Goal: Book appointment/travel/reservation

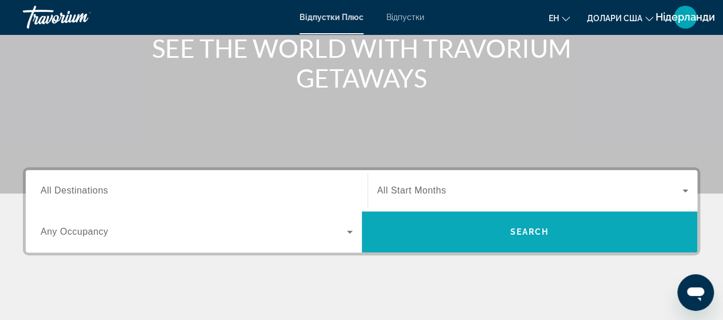
scroll to position [229, 0]
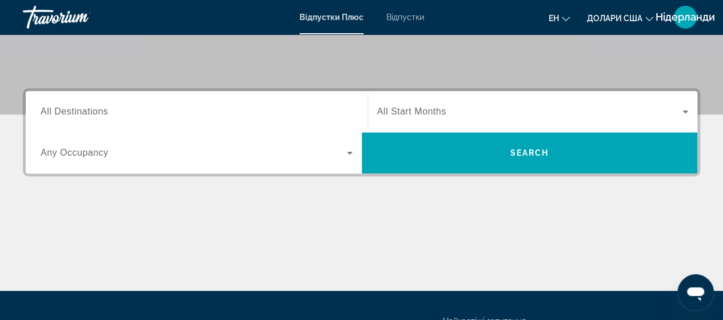
click at [429, 111] on span "All Start Months" at bounding box center [411, 111] width 69 height 10
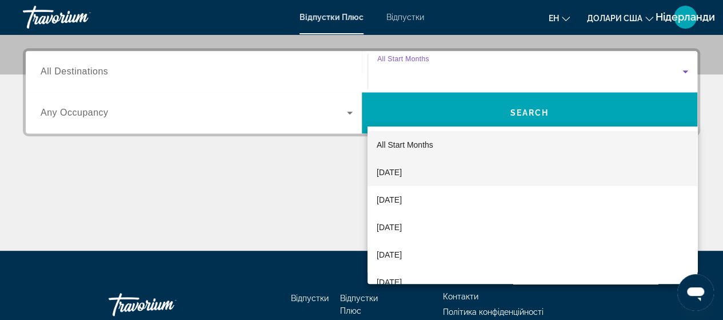
scroll to position [279, 0]
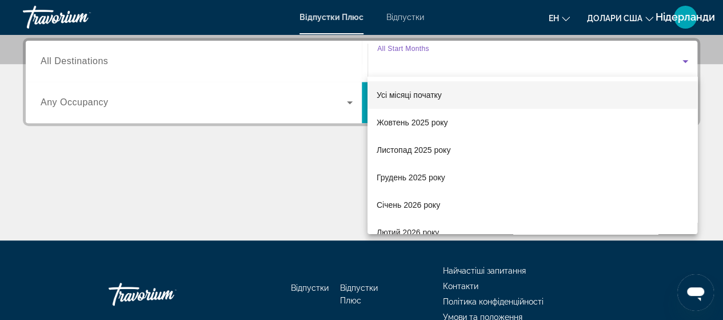
click at [129, 94] on div at bounding box center [361, 160] width 723 height 320
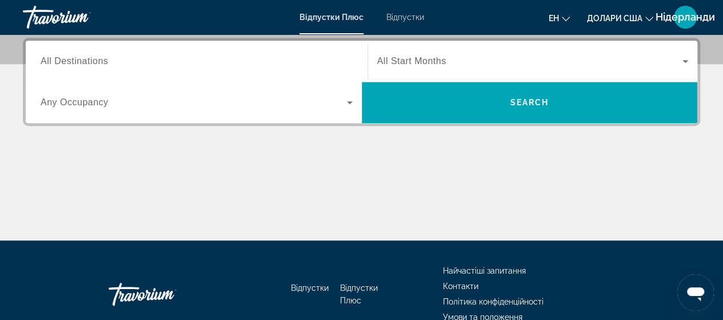
click at [351, 100] on icon "Віджет пошуку" at bounding box center [350, 102] width 14 height 14
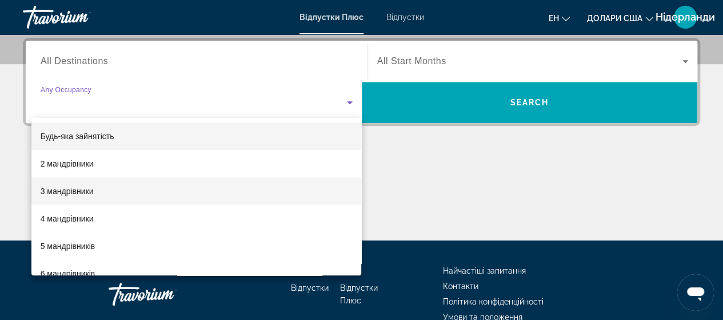
click at [114, 190] on mat-option "3 мандрівники" at bounding box center [196, 190] width 330 height 27
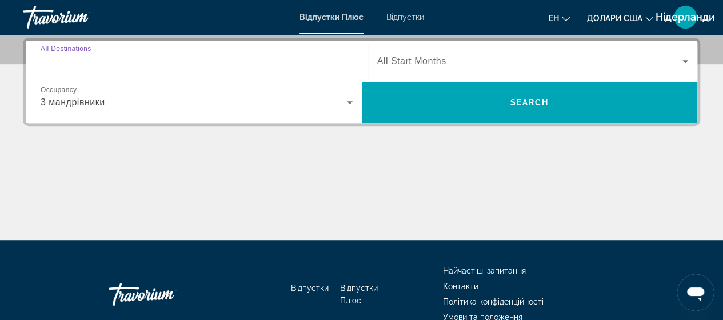
click at [262, 65] on input "Destination All Destinations" at bounding box center [197, 62] width 312 height 14
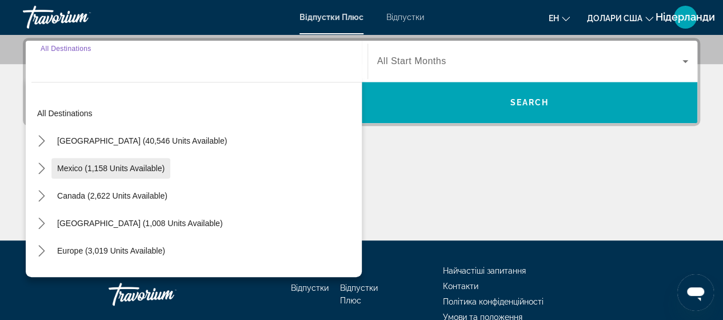
click at [154, 166] on span "Mexico (1,158 units available)" at bounding box center [110, 168] width 107 height 9
type input "**********"
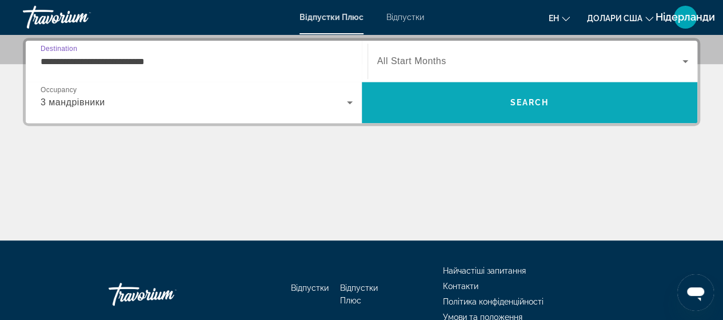
click at [561, 103] on span "Пошук" at bounding box center [530, 102] width 336 height 27
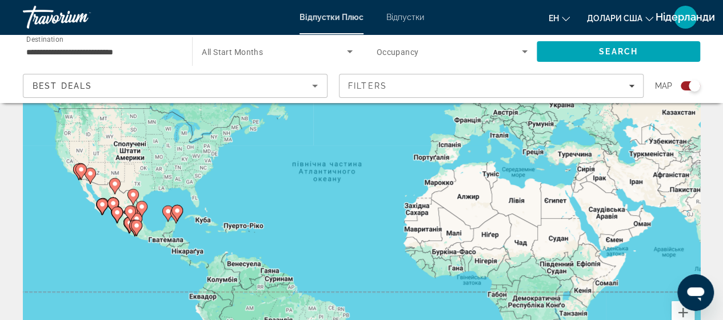
scroll to position [114, 0]
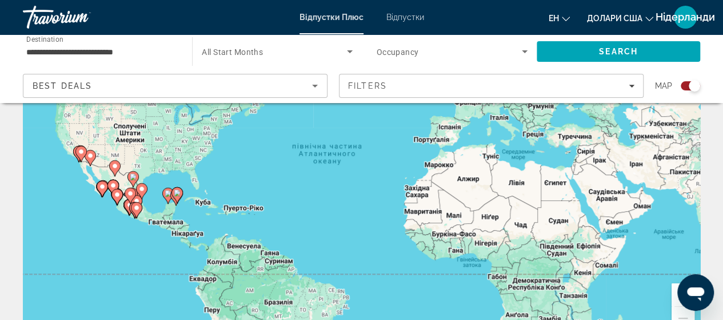
click at [114, 166] on image "Основний зміст" at bounding box center [114, 165] width 7 height 7
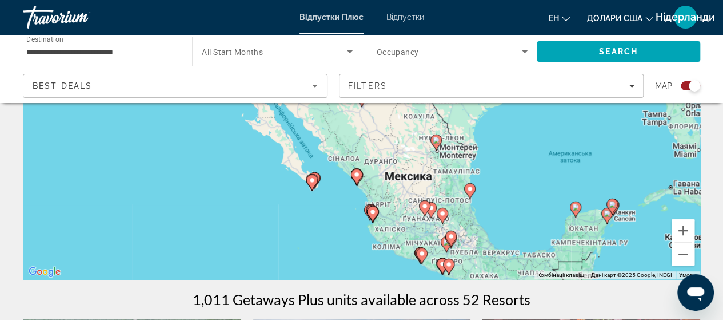
scroll to position [172, 0]
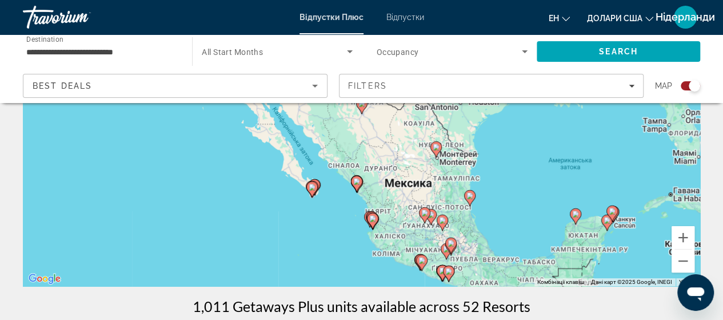
click at [578, 214] on image "Основний зміст" at bounding box center [575, 213] width 7 height 7
type input "**********"
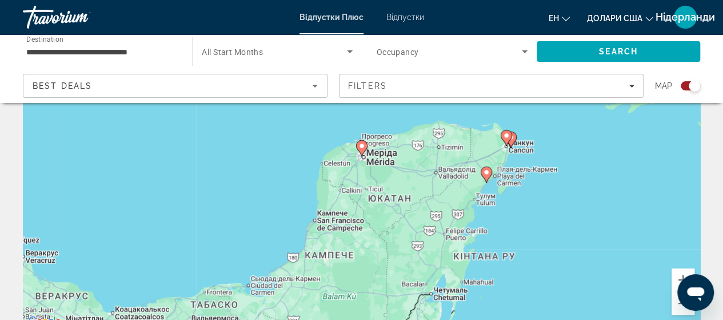
scroll to position [114, 0]
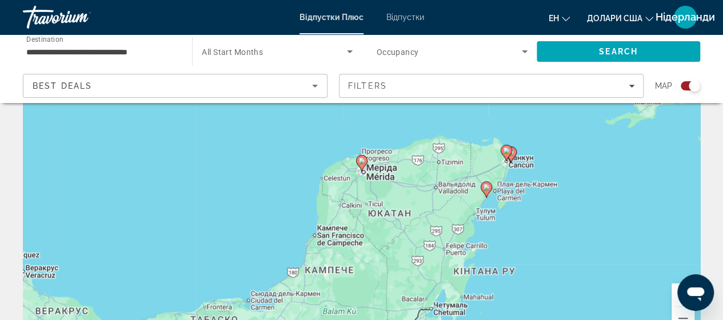
click at [361, 161] on image "Основний зміст" at bounding box center [361, 160] width 7 height 7
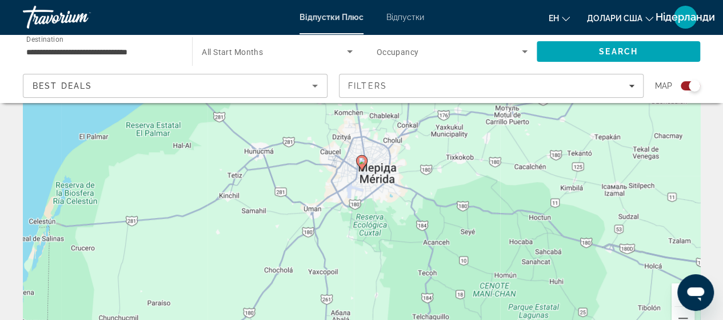
click at [362, 164] on image "Основний зміст" at bounding box center [361, 160] width 7 height 7
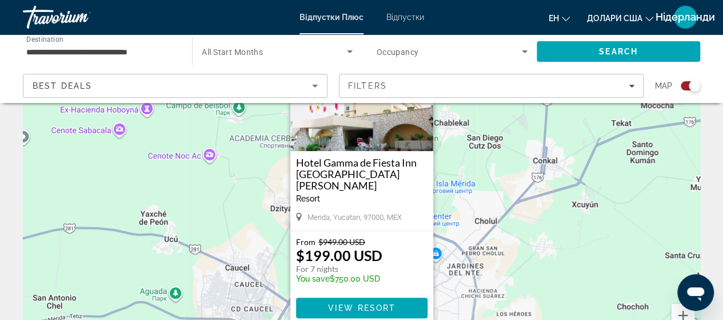
scroll to position [57, 0]
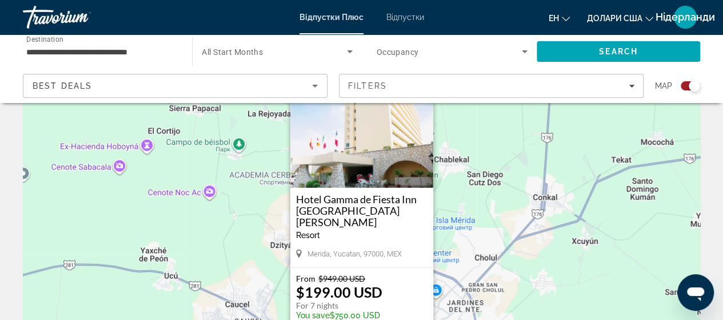
click at [375, 154] on img "Основний зміст" at bounding box center [361, 130] width 143 height 114
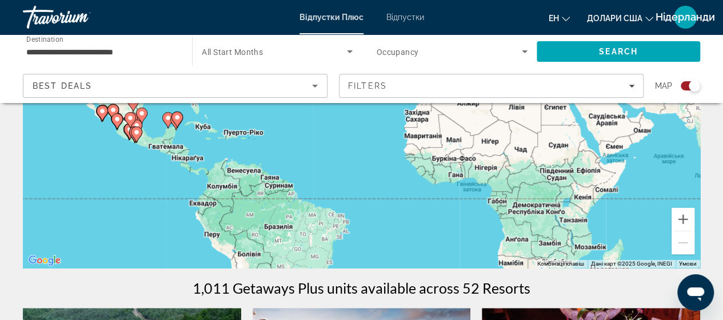
scroll to position [172, 0]
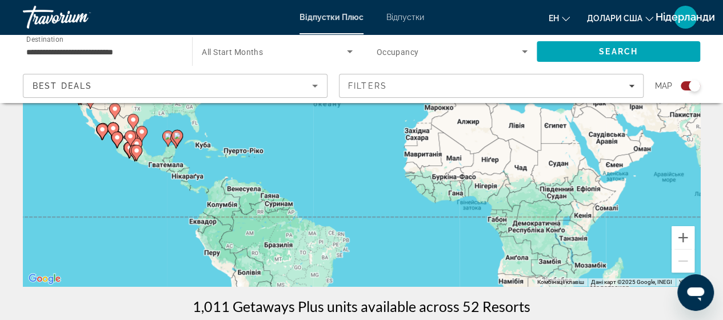
click at [316, 85] on icon "Sort by" at bounding box center [315, 86] width 6 height 3
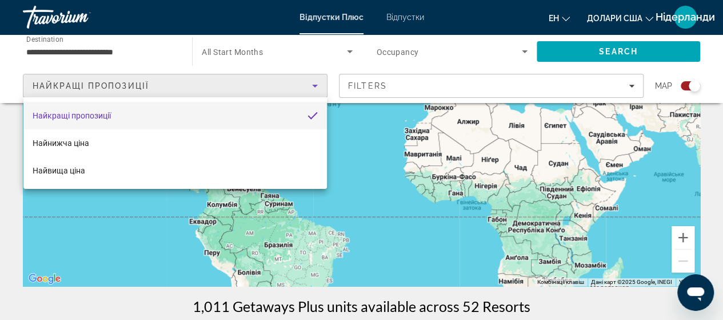
click at [523, 51] on div at bounding box center [361, 160] width 723 height 320
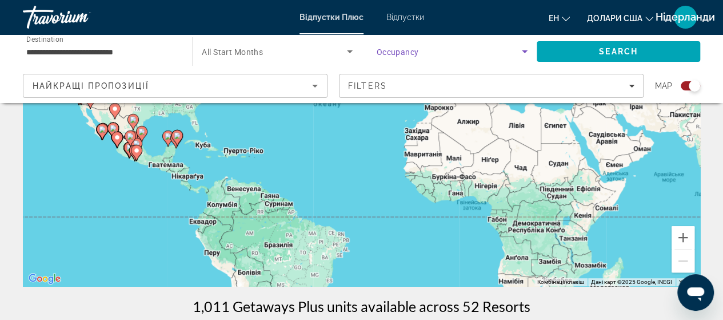
click at [512, 49] on span "Search widget" at bounding box center [449, 52] width 145 height 14
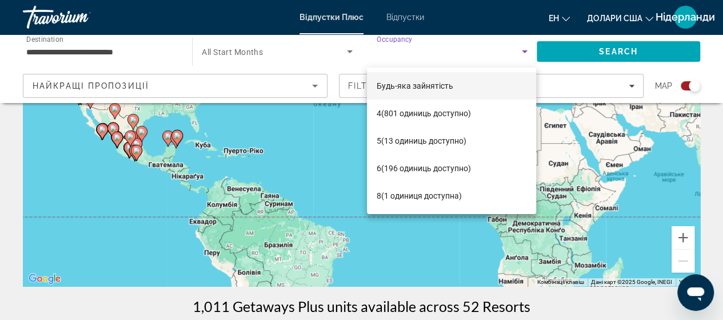
click at [413, 229] on div at bounding box center [361, 160] width 723 height 320
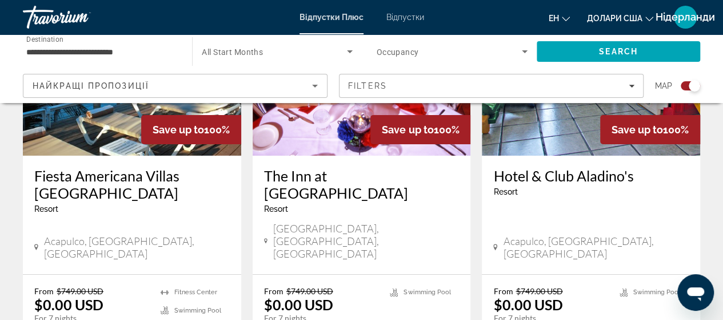
scroll to position [1829, 0]
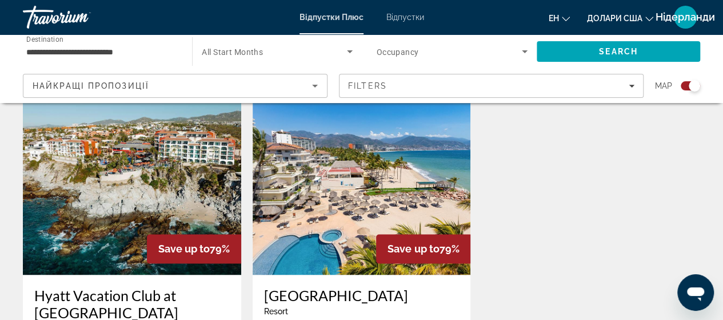
scroll to position [800, 0]
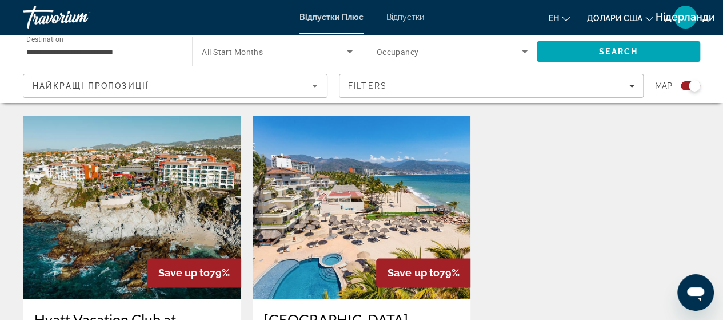
click at [359, 156] on img "Основний зміст" at bounding box center [362, 206] width 218 height 183
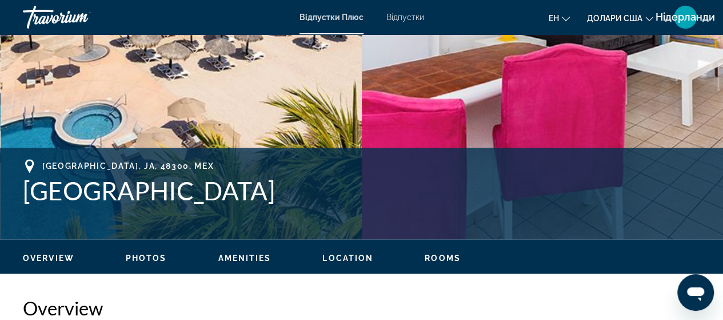
scroll to position [172, 0]
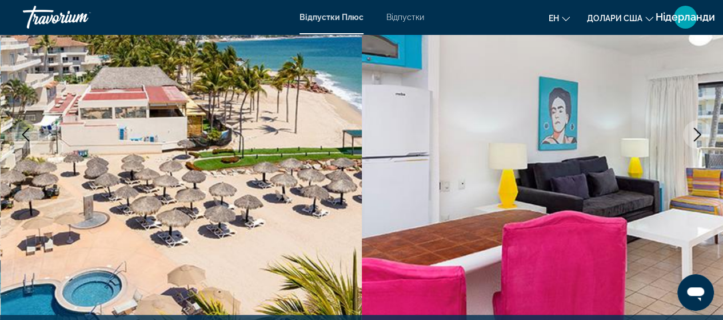
click at [699, 133] on icon "Next image" at bounding box center [698, 134] width 14 height 14
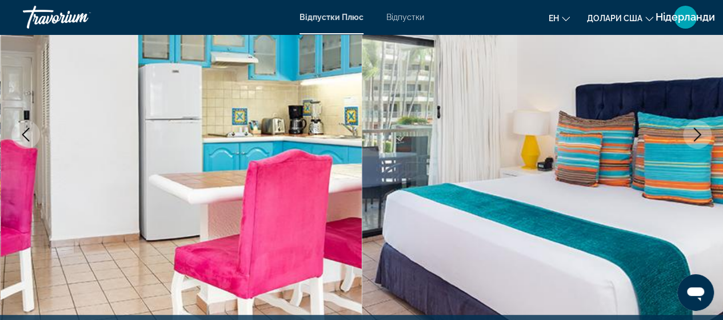
click at [699, 133] on icon "Next image" at bounding box center [698, 134] width 14 height 14
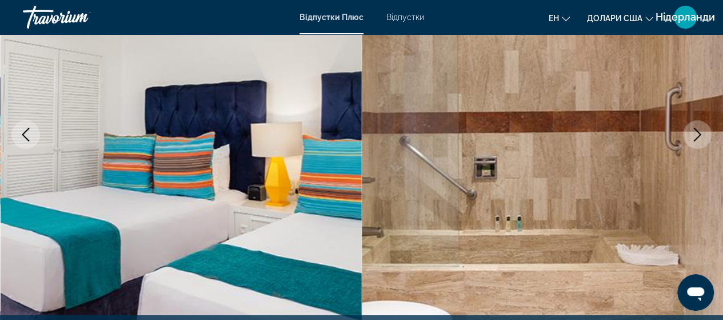
click at [699, 133] on icon "Next image" at bounding box center [697, 134] width 7 height 14
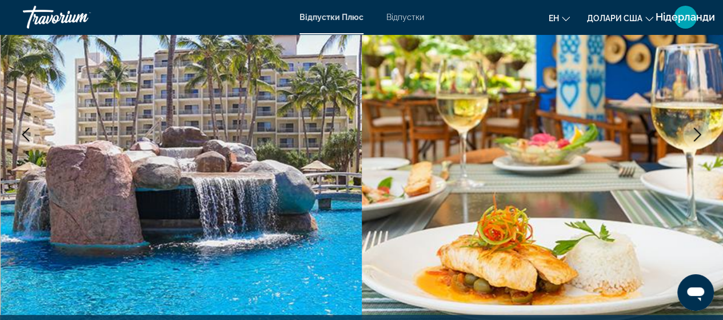
click at [701, 133] on icon "Next image" at bounding box center [698, 134] width 14 height 14
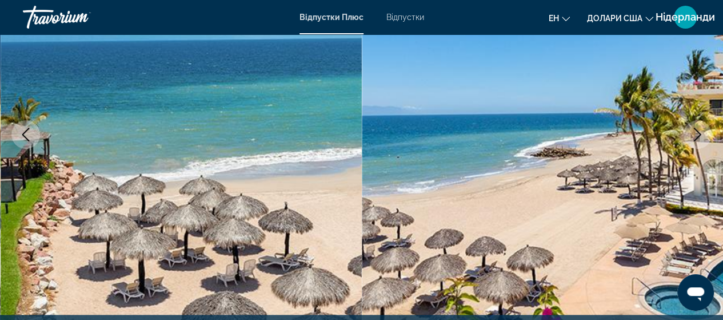
click at [694, 132] on icon "Next image" at bounding box center [698, 134] width 14 height 14
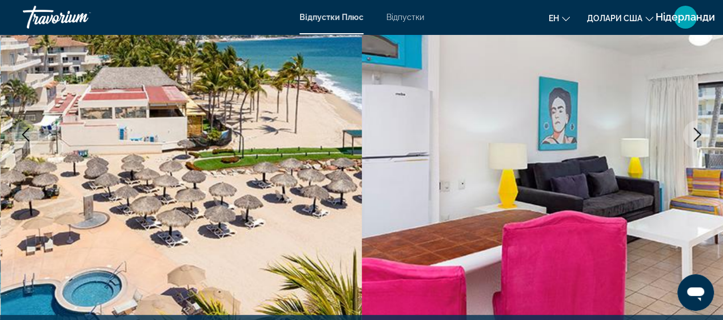
click at [694, 132] on icon "Next image" at bounding box center [698, 134] width 14 height 14
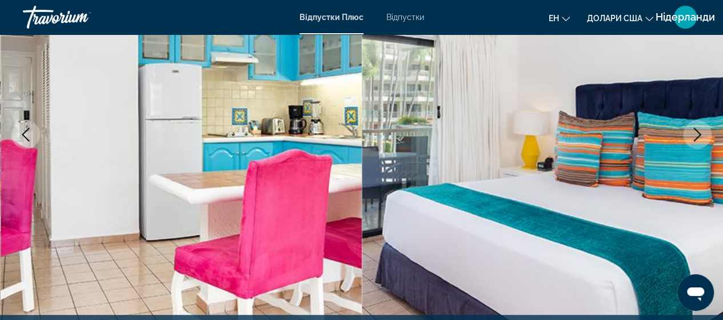
click at [694, 132] on icon "Next image" at bounding box center [698, 134] width 14 height 14
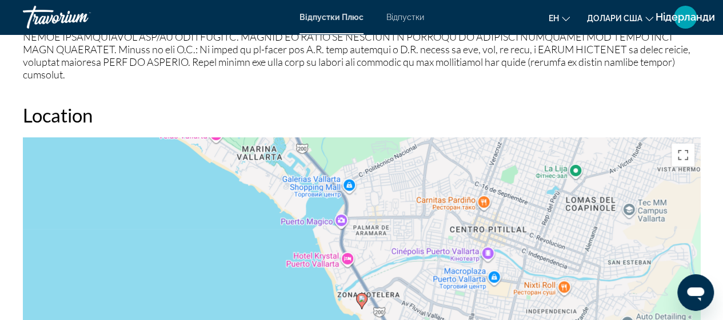
scroll to position [1772, 0]
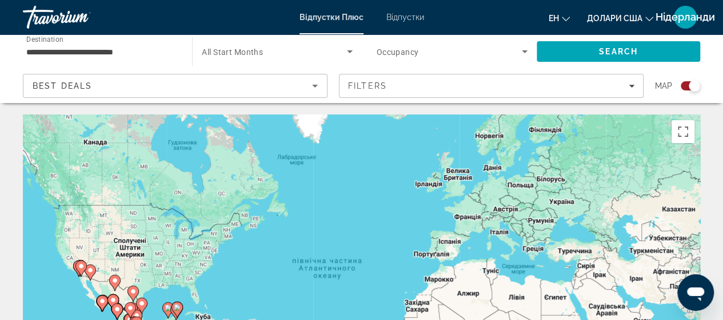
click at [166, 54] on input "**********" at bounding box center [101, 52] width 151 height 14
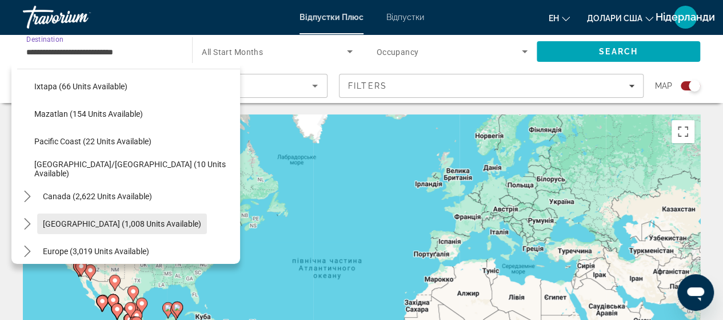
scroll to position [229, 0]
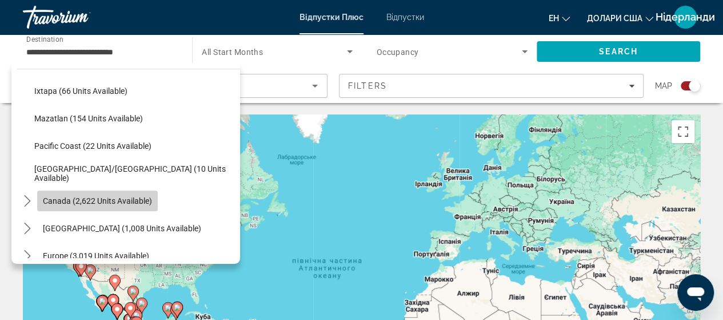
click at [126, 198] on span "Canada (2,622 units available)" at bounding box center [97, 200] width 109 height 9
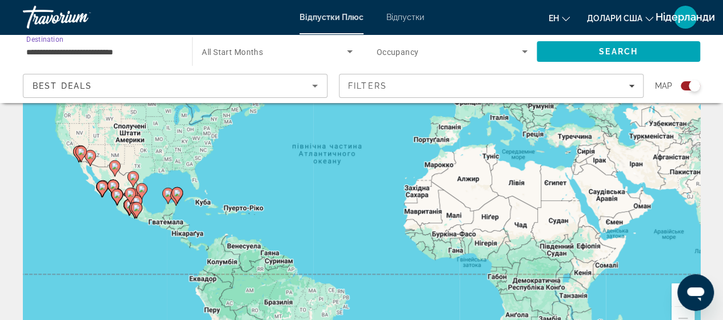
scroll to position [0, 0]
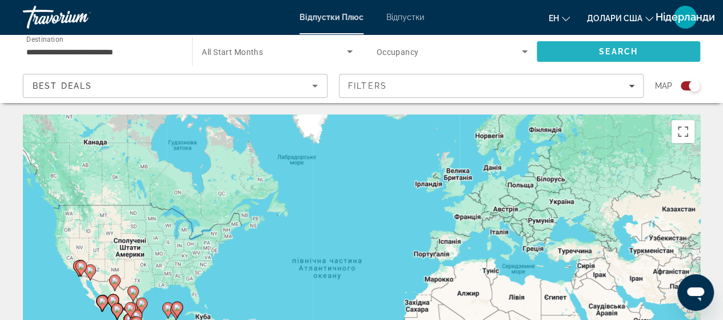
click at [623, 50] on span "Search" at bounding box center [618, 51] width 39 height 9
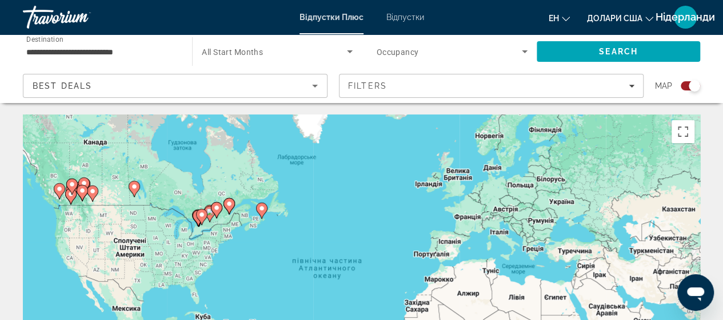
click at [262, 210] on image "Основний зміст" at bounding box center [261, 208] width 7 height 7
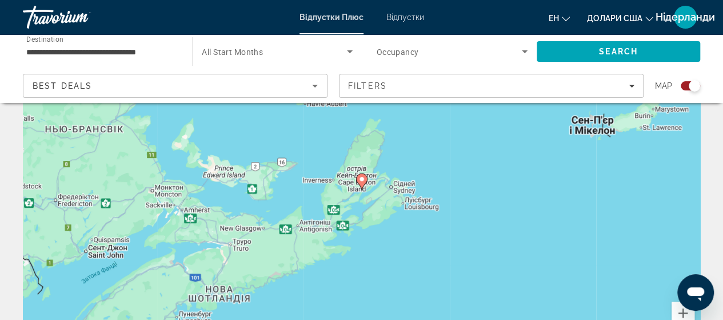
scroll to position [114, 0]
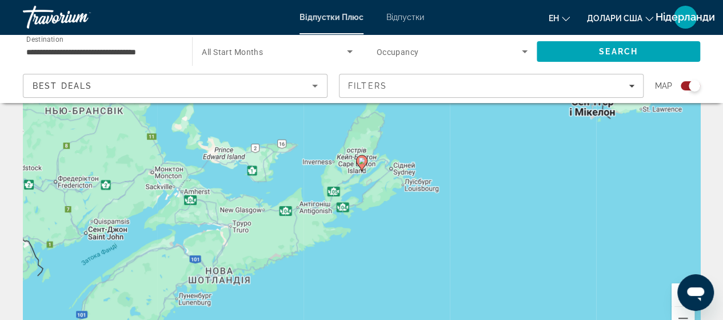
click at [361, 160] on image "Основний зміст" at bounding box center [361, 160] width 7 height 7
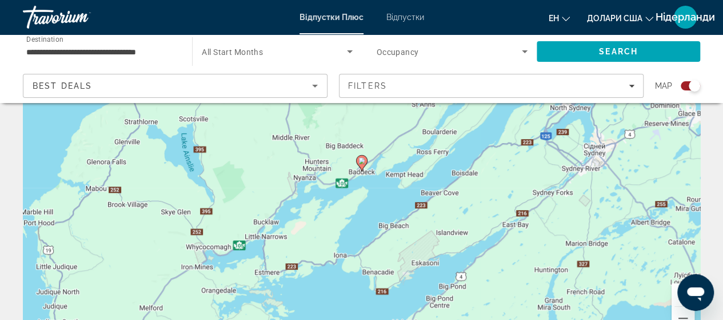
click at [360, 158] on image "Основний зміст" at bounding box center [361, 160] width 7 height 7
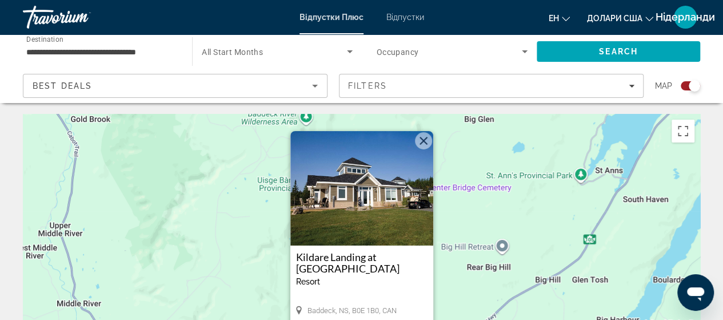
scroll to position [0, 0]
click at [422, 143] on button "Закрити" at bounding box center [423, 141] width 17 height 17
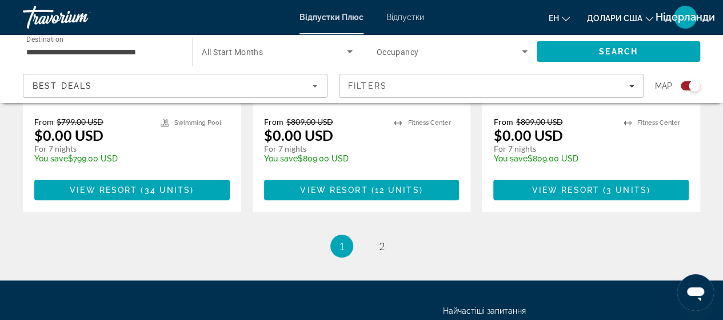
scroll to position [1944, 0]
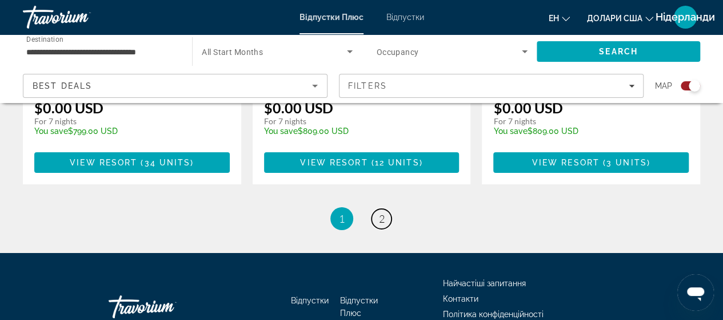
click at [382, 212] on span "2" at bounding box center [382, 218] width 6 height 13
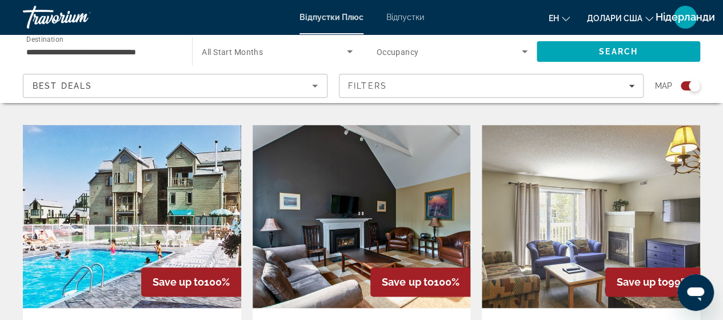
scroll to position [743, 0]
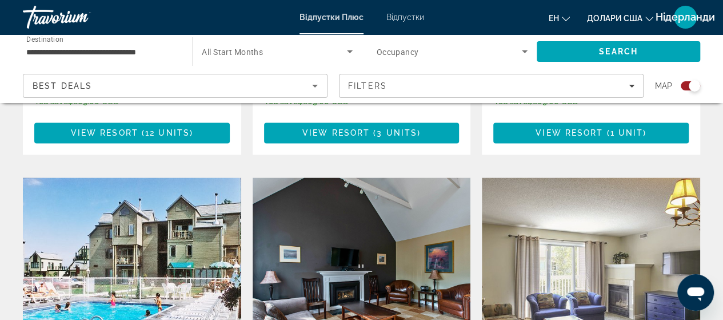
click at [193, 55] on div "Start Month All Start Months" at bounding box center [277, 51] width 169 height 32
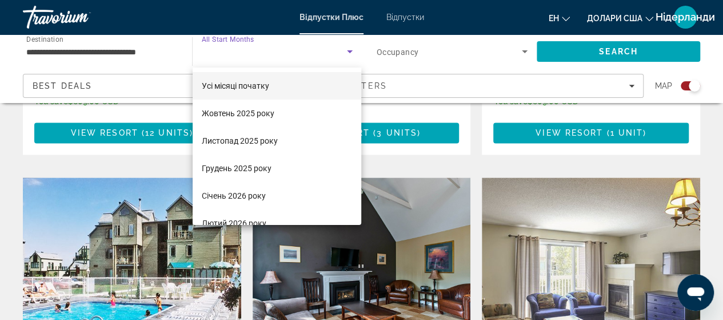
click at [161, 51] on div at bounding box center [361, 160] width 723 height 320
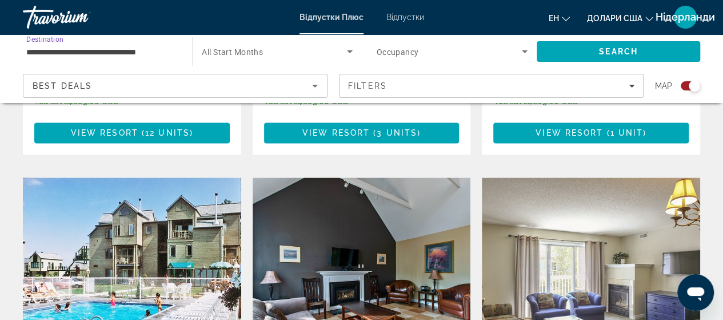
click at [158, 47] on input "**********" at bounding box center [101, 52] width 151 height 14
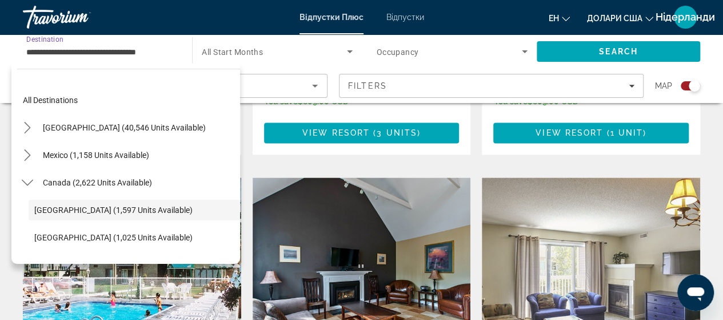
scroll to position [41, 0]
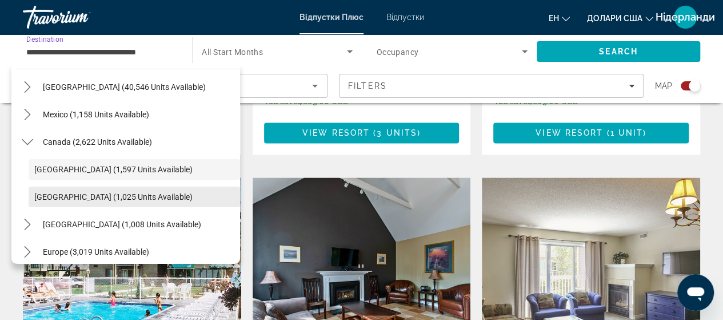
click at [67, 196] on span "[GEOGRAPHIC_DATA] (1,025 units available)" at bounding box center [113, 196] width 158 height 9
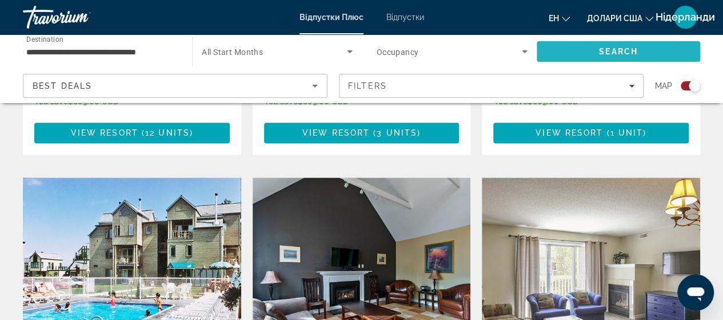
click at [599, 47] on span "Search" at bounding box center [618, 51] width 39 height 9
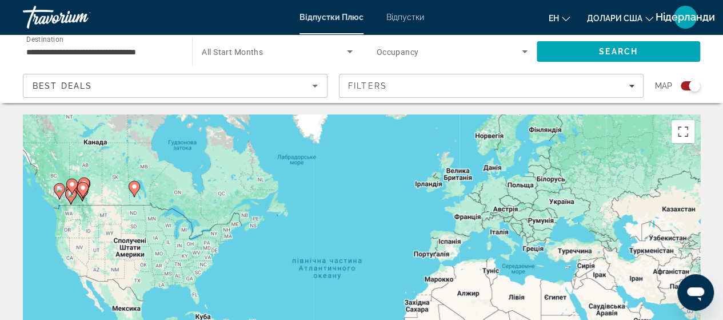
click at [61, 189] on image "Основний зміст" at bounding box center [59, 188] width 7 height 7
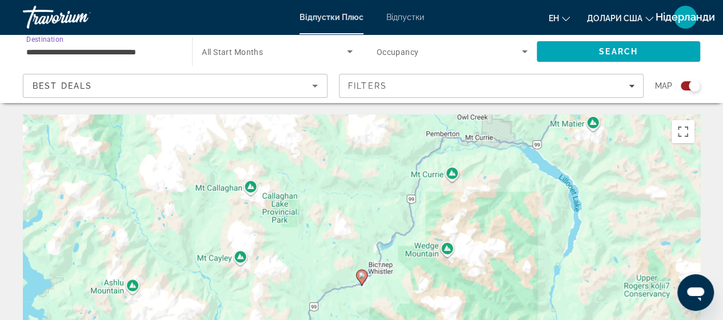
click at [177, 54] on input "**********" at bounding box center [101, 52] width 151 height 14
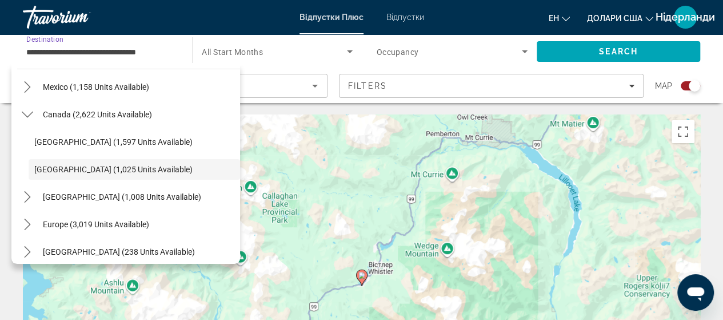
scroll to position [125, 0]
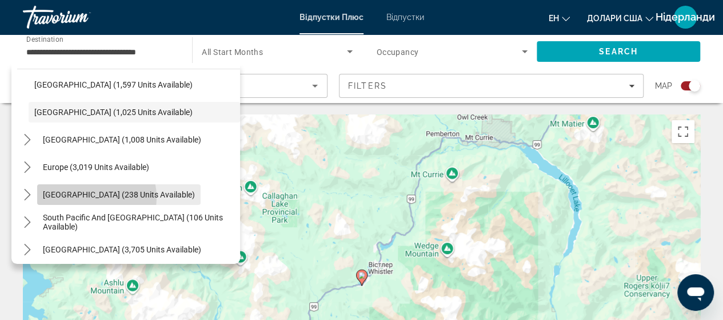
click at [95, 197] on span "[GEOGRAPHIC_DATA] (238 units available)" at bounding box center [119, 194] width 152 height 9
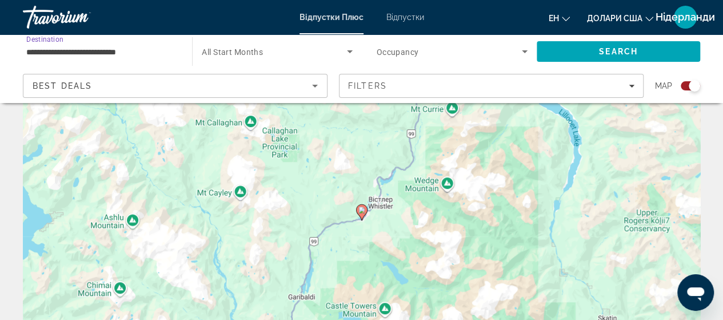
scroll to position [0, 0]
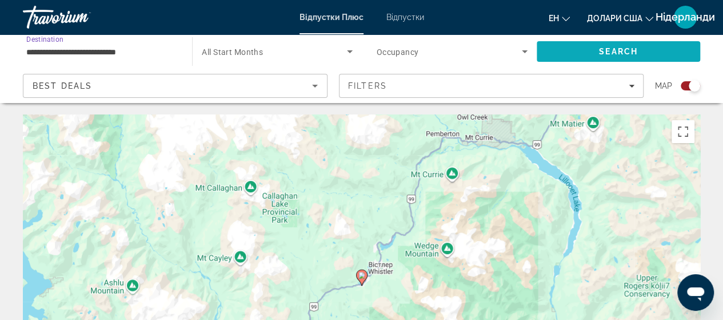
click at [628, 53] on span "Search" at bounding box center [618, 51] width 39 height 9
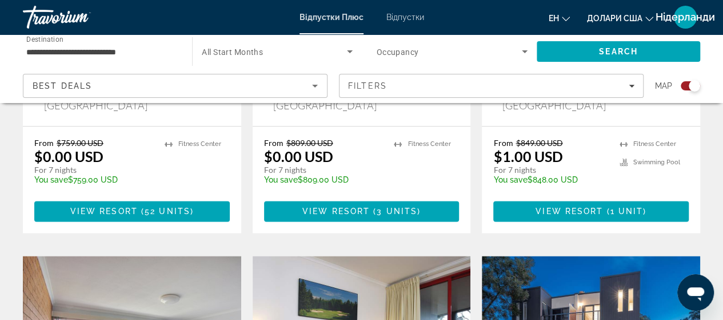
scroll to position [614, 0]
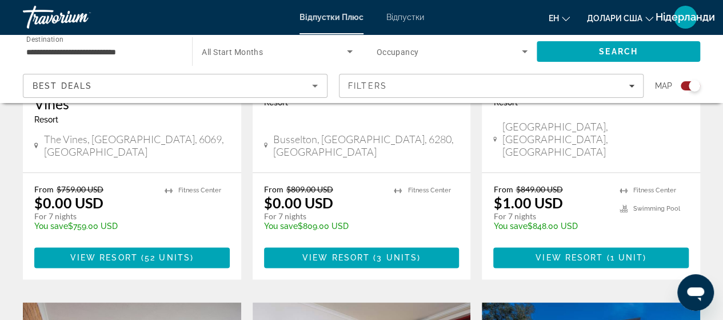
click at [165, 54] on input "**********" at bounding box center [101, 52] width 151 height 14
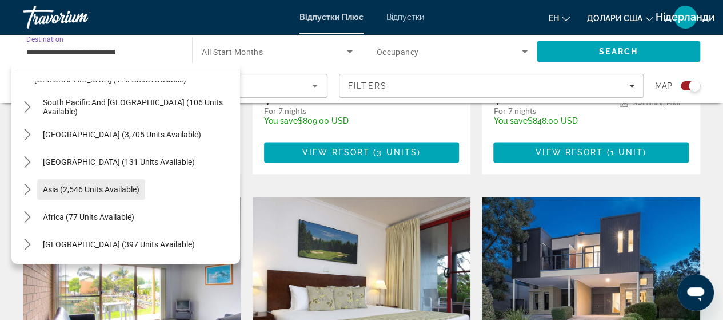
scroll to position [728, 0]
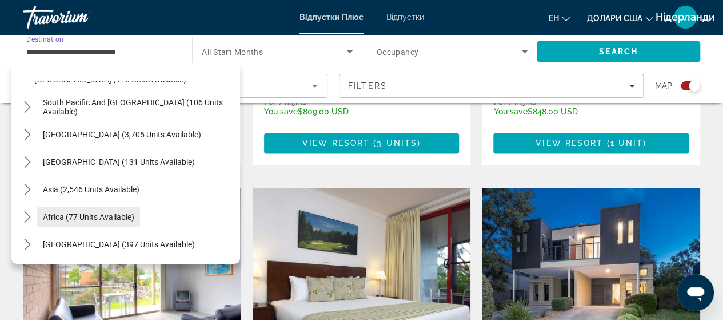
click at [57, 218] on span "Africa (77 units available)" at bounding box center [88, 216] width 91 height 9
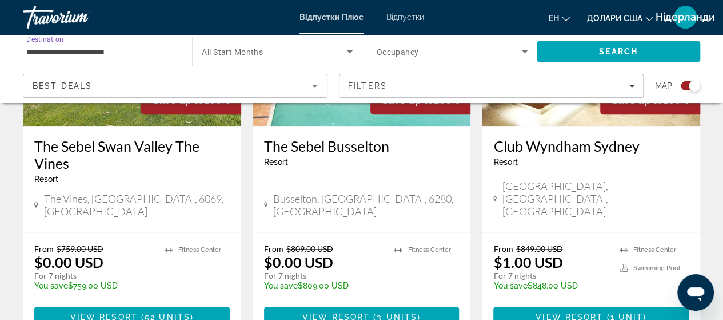
scroll to position [442, 0]
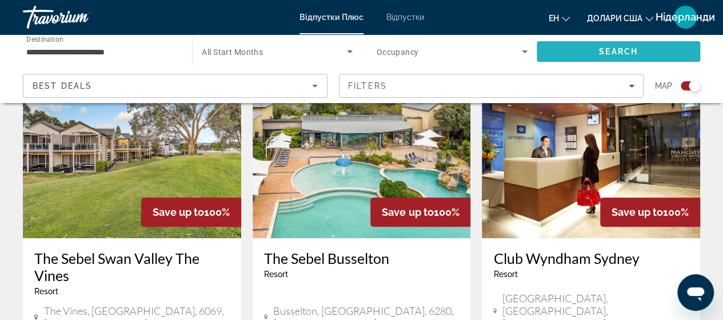
click at [617, 51] on span "Search" at bounding box center [618, 51] width 39 height 9
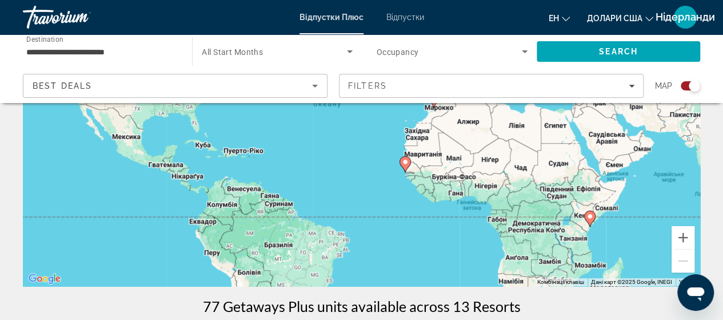
scroll to position [114, 0]
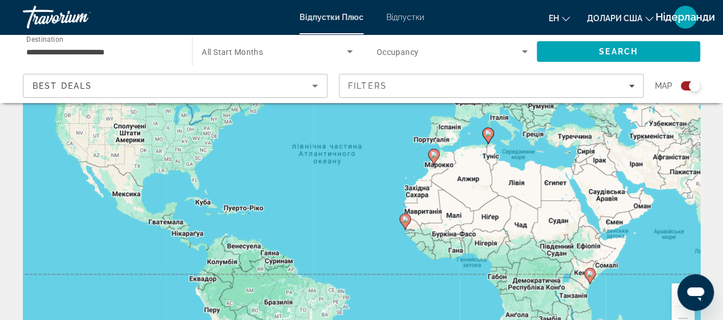
click at [433, 154] on image "Основний зміст" at bounding box center [433, 154] width 7 height 7
click at [432, 158] on icon "Основний зміст" at bounding box center [433, 156] width 10 height 15
type input "**********"
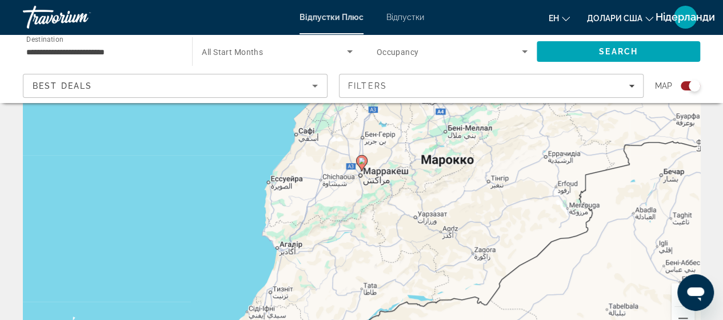
click at [364, 162] on image "Основний зміст" at bounding box center [361, 160] width 7 height 7
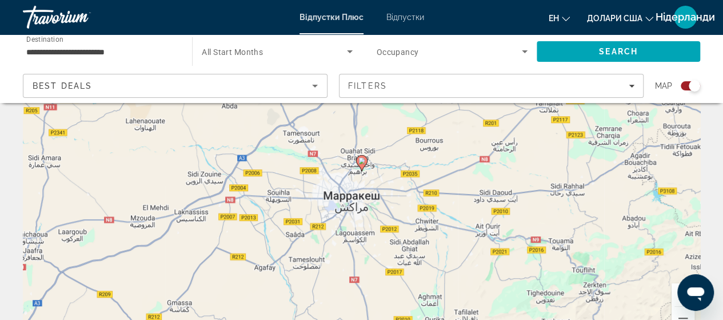
click at [364, 164] on icon "Основний зміст" at bounding box center [361, 163] width 10 height 15
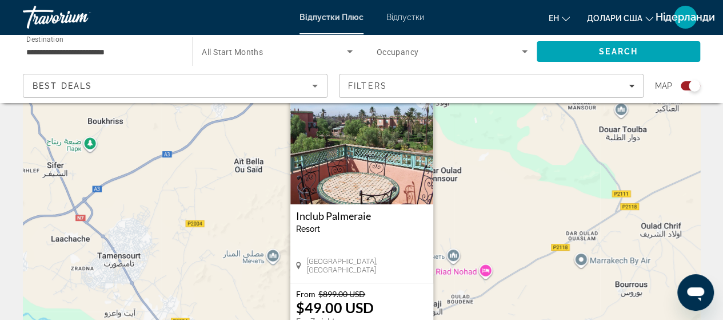
scroll to position [0, 0]
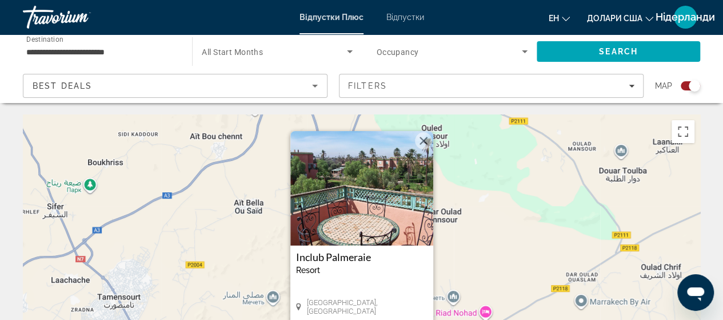
click at [388, 188] on img "Основний зміст" at bounding box center [361, 188] width 143 height 114
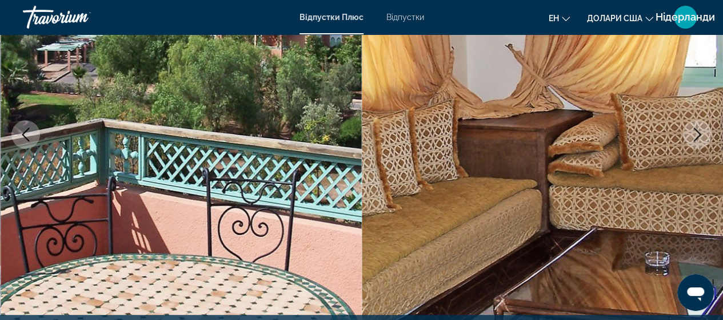
scroll to position [57, 0]
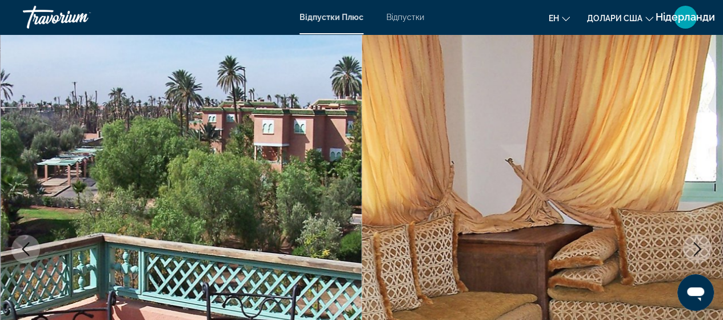
click at [696, 245] on icon "Next image" at bounding box center [698, 249] width 14 height 14
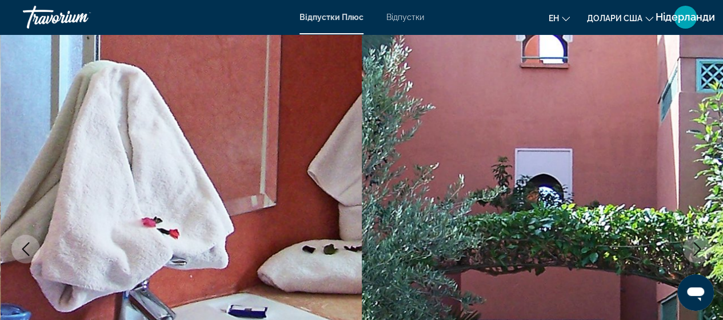
click at [697, 248] on icon "Next image" at bounding box center [698, 249] width 14 height 14
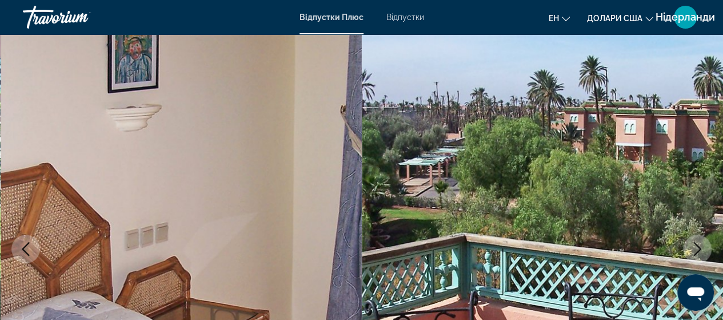
click at [697, 248] on icon "Next image" at bounding box center [698, 249] width 14 height 14
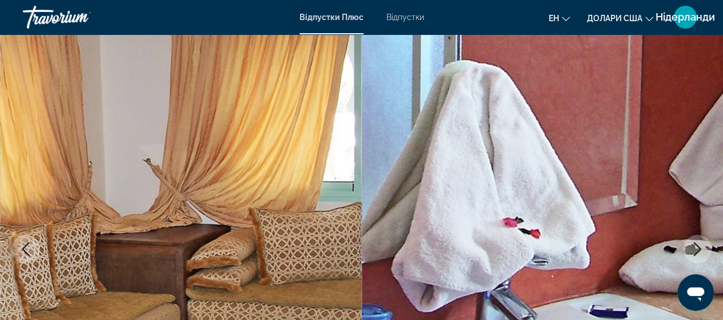
click at [696, 248] on icon "Next image" at bounding box center [698, 249] width 14 height 14
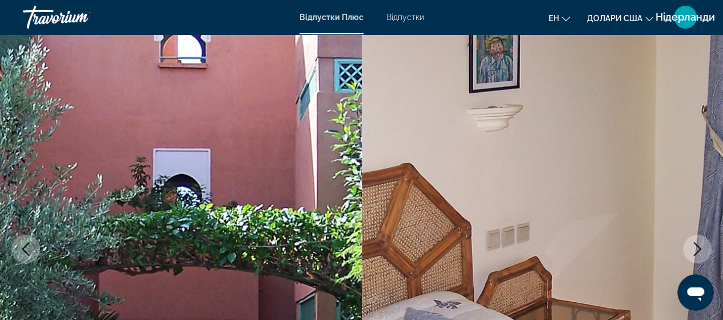
click at [695, 248] on icon "Next image" at bounding box center [698, 249] width 14 height 14
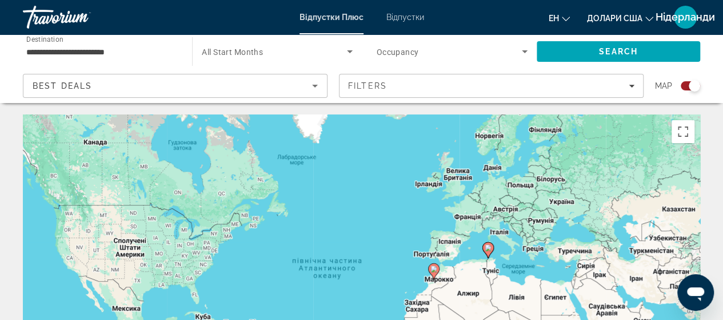
click at [143, 49] on input "**********" at bounding box center [101, 52] width 151 height 14
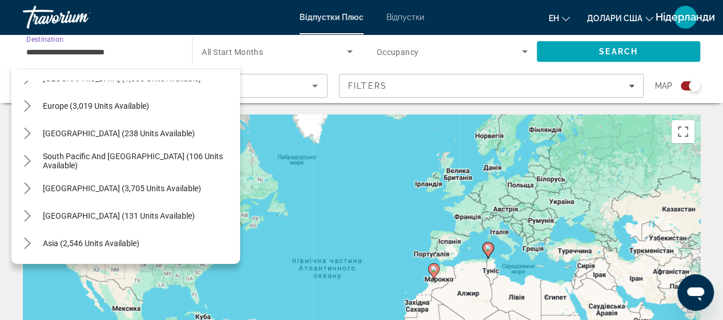
scroll to position [61, 0]
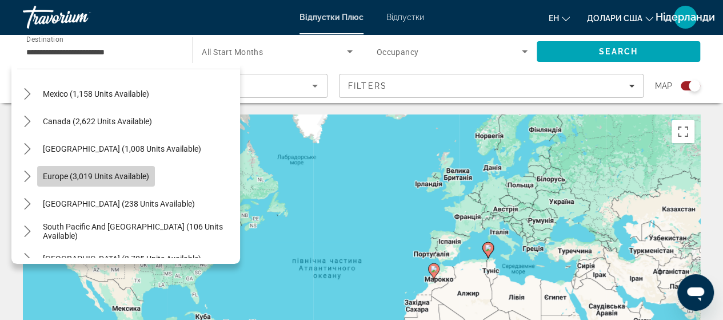
click at [93, 178] on span "Europe (3,019 units available)" at bounding box center [96, 176] width 106 height 9
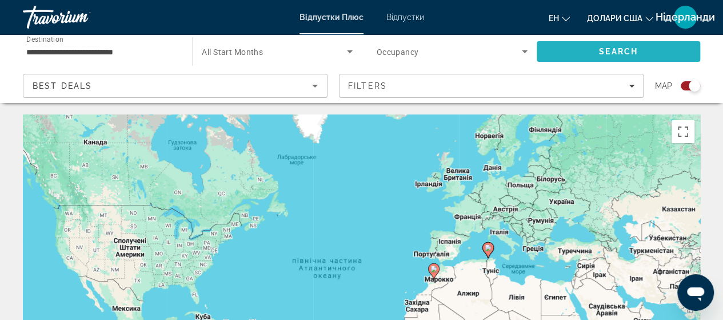
click at [623, 51] on span "Search" at bounding box center [618, 51] width 39 height 9
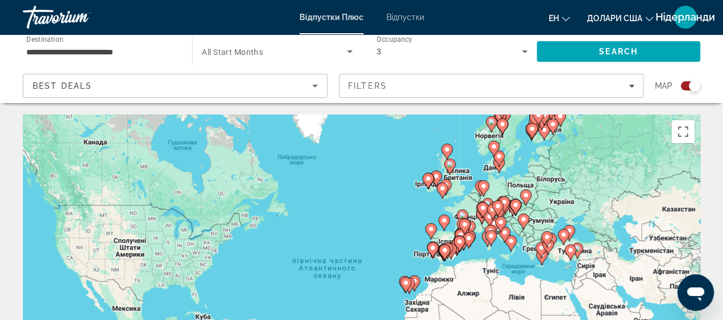
click at [571, 250] on image "Основний зміст" at bounding box center [570, 249] width 7 height 7
type input "**********"
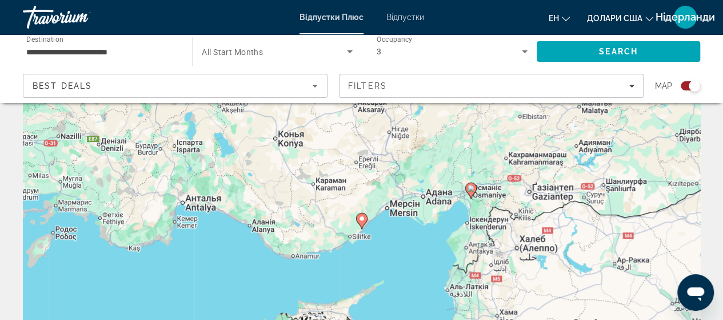
scroll to position [57, 0]
click at [356, 217] on icon "Основний зміст" at bounding box center [361, 220] width 11 height 16
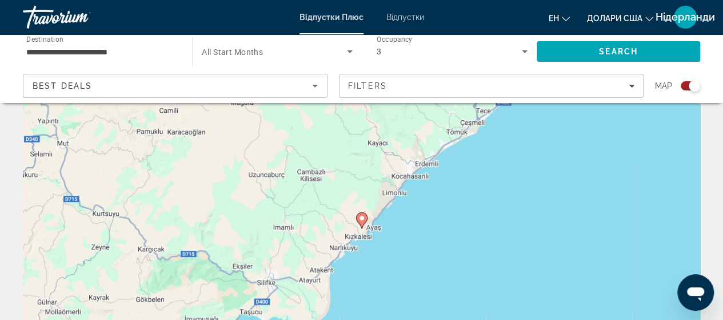
click at [363, 222] on icon "Основний зміст" at bounding box center [361, 220] width 10 height 15
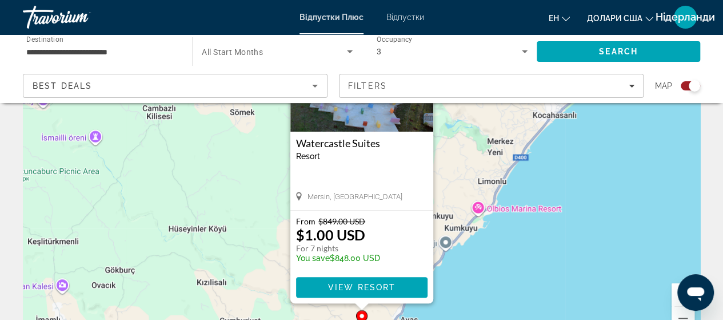
scroll to position [0, 0]
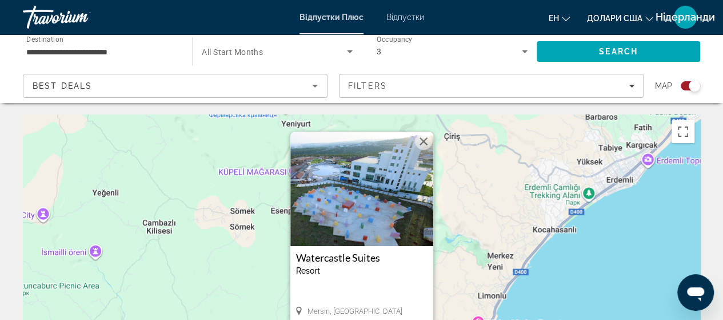
click at [385, 177] on img "Основний зміст" at bounding box center [361, 188] width 143 height 114
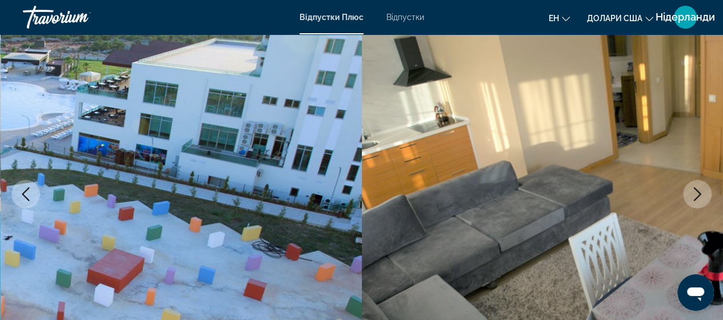
scroll to position [114, 0]
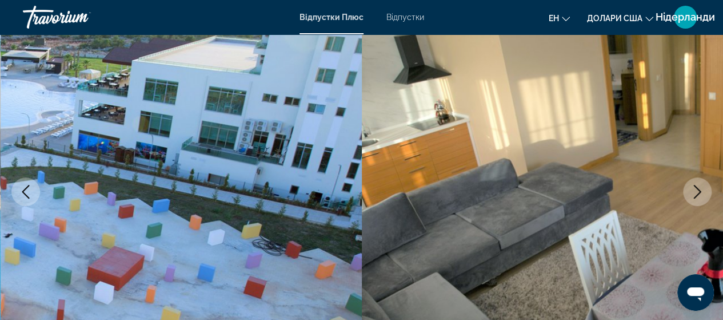
click at [700, 191] on icon "Next image" at bounding box center [697, 192] width 7 height 14
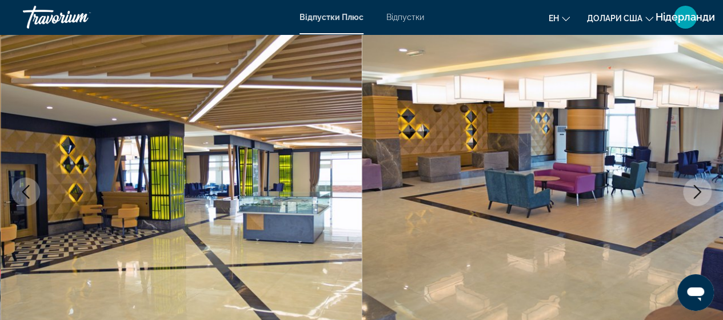
click at [691, 190] on icon "Next image" at bounding box center [698, 192] width 14 height 14
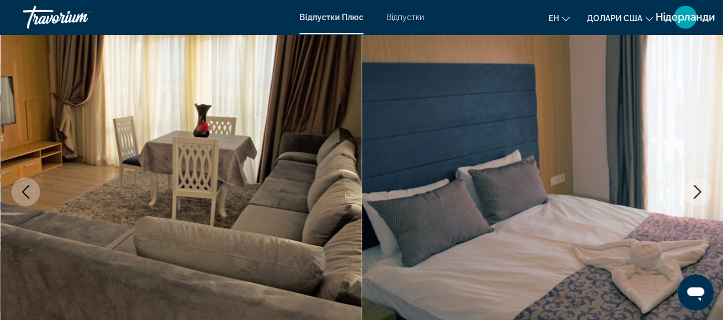
click at [691, 190] on icon "Next image" at bounding box center [698, 192] width 14 height 14
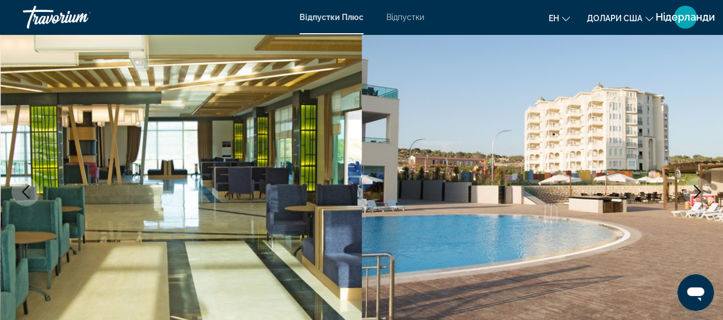
click at [691, 189] on icon "Next image" at bounding box center [698, 192] width 14 height 14
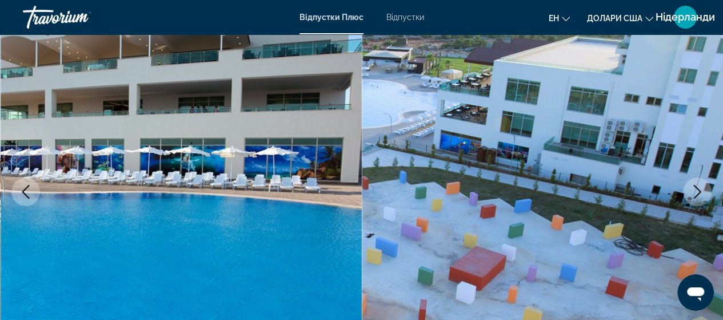
click at [692, 189] on icon "Next image" at bounding box center [698, 192] width 14 height 14
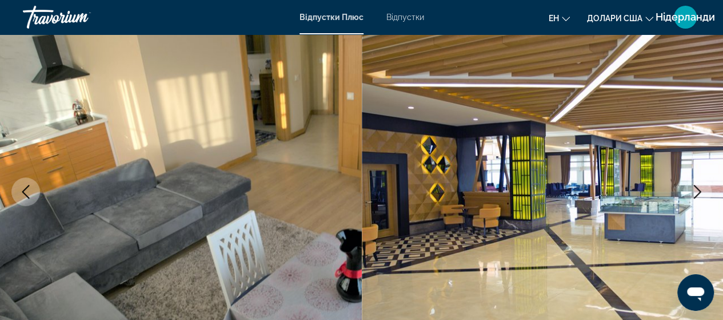
click at [692, 189] on icon "Next image" at bounding box center [698, 192] width 14 height 14
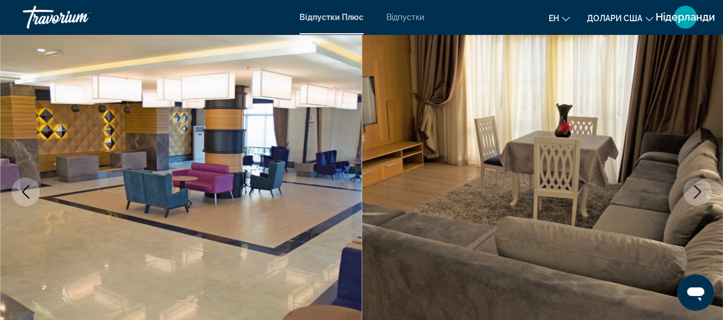
click at [692, 189] on icon "Next image" at bounding box center [698, 192] width 14 height 14
